Goal: Find specific page/section: Find specific page/section

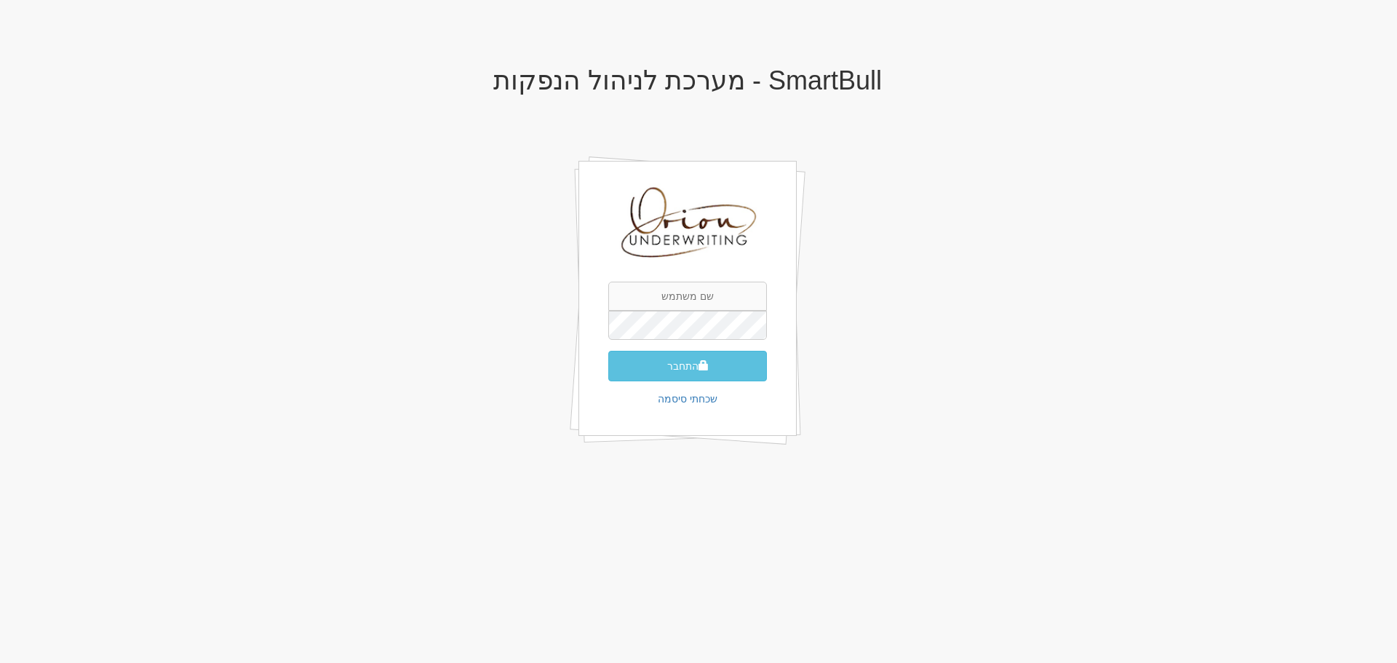
click at [696, 279] on div "התחבר שכחתי סיסמה" at bounding box center [687, 298] width 218 height 275
click at [696, 292] on input "text" at bounding box center [687, 296] width 159 height 29
type input "[EMAIL_ADDRESS][DOMAIN_NAME]"
click at [608, 351] on button "התחבר" at bounding box center [687, 366] width 159 height 31
click at [725, 362] on button "התחבר" at bounding box center [687, 366] width 159 height 31
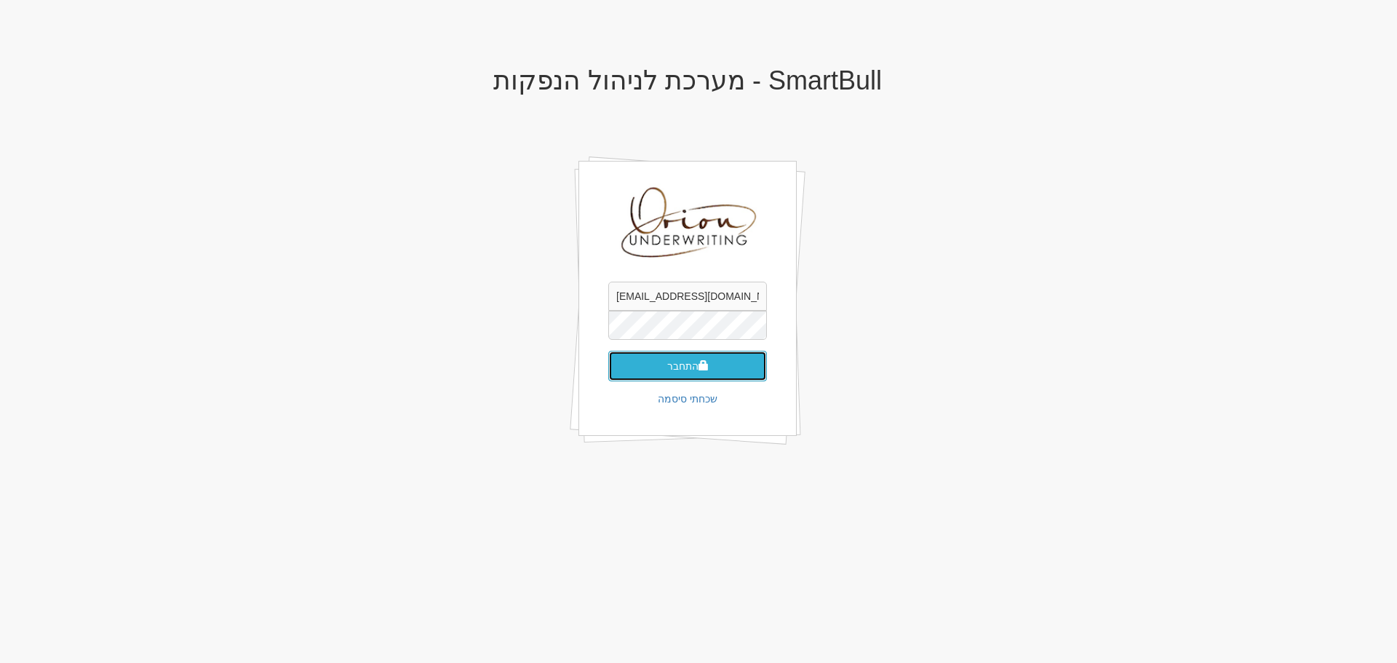
click at [725, 362] on button "התחבר" at bounding box center [687, 366] width 159 height 31
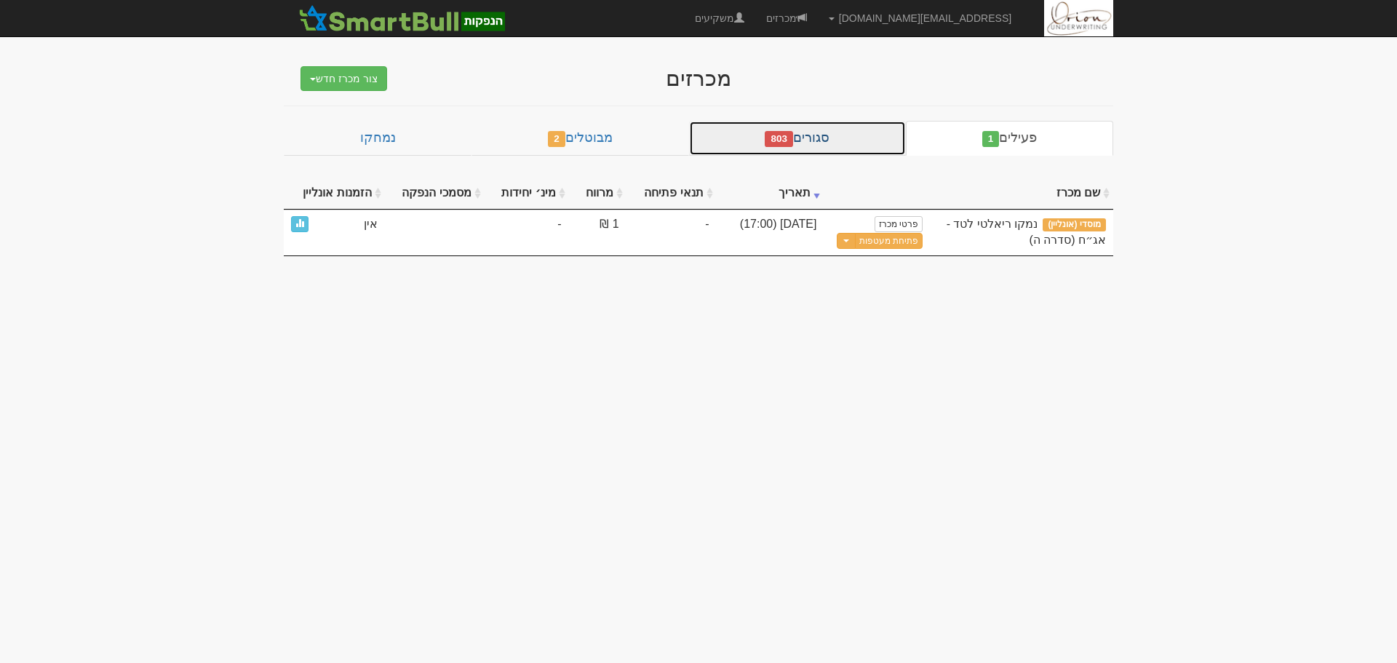
click at [868, 135] on link "סגורים 803" at bounding box center [797, 138] width 217 height 35
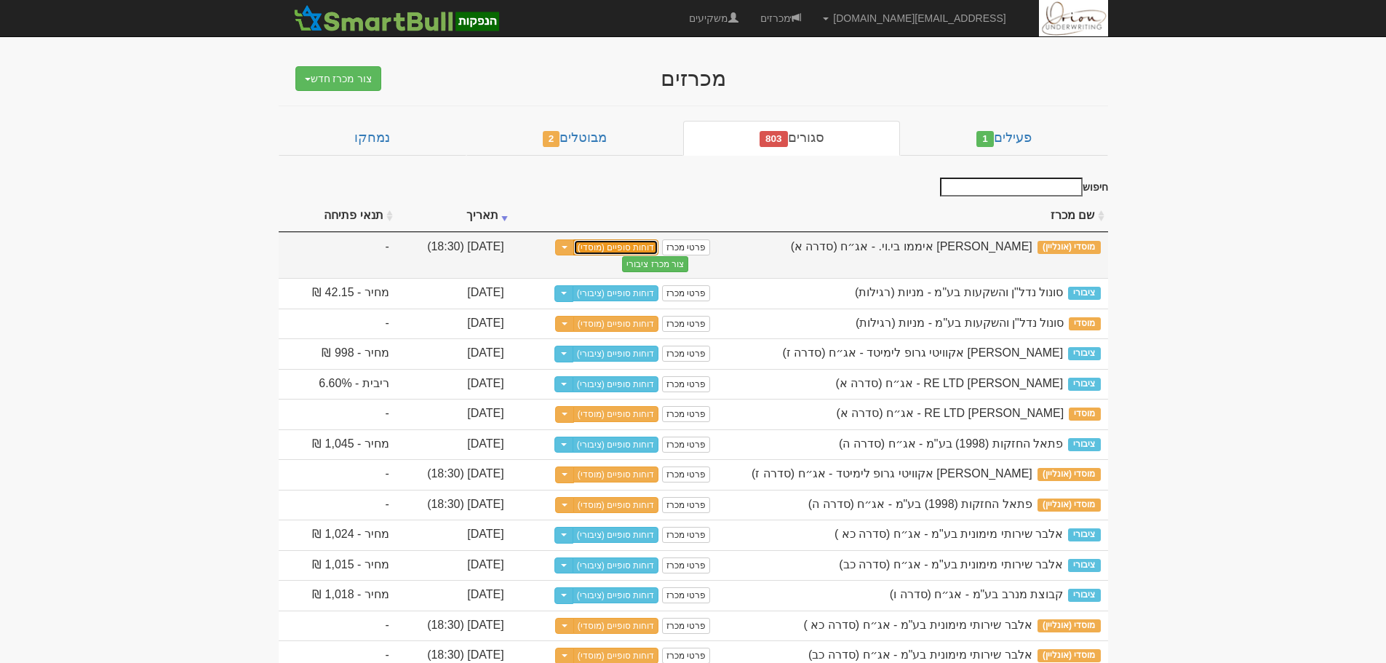
click at [659, 255] on link "דוחות סופיים (מוסדי)" at bounding box center [616, 247] width 86 height 16
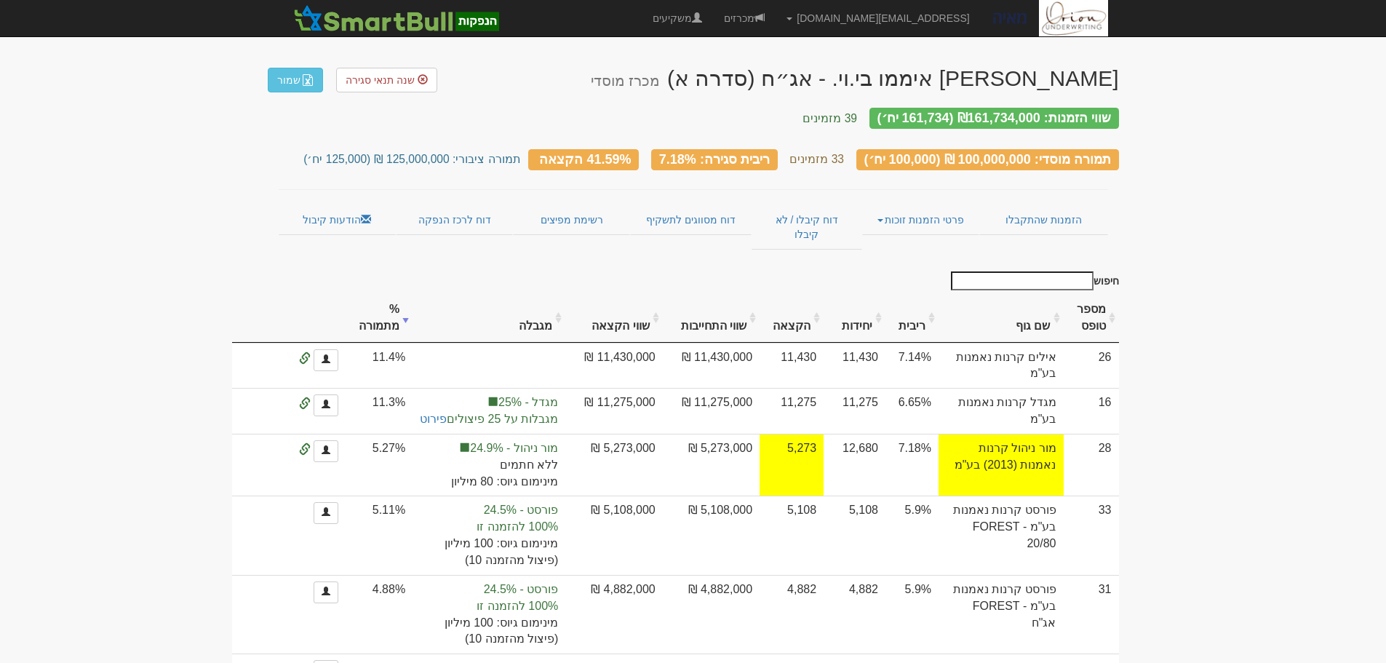
click at [844, 153] on small "33 מזמינים" at bounding box center [816, 159] width 55 height 12
